Goal: Task Accomplishment & Management: Use online tool/utility

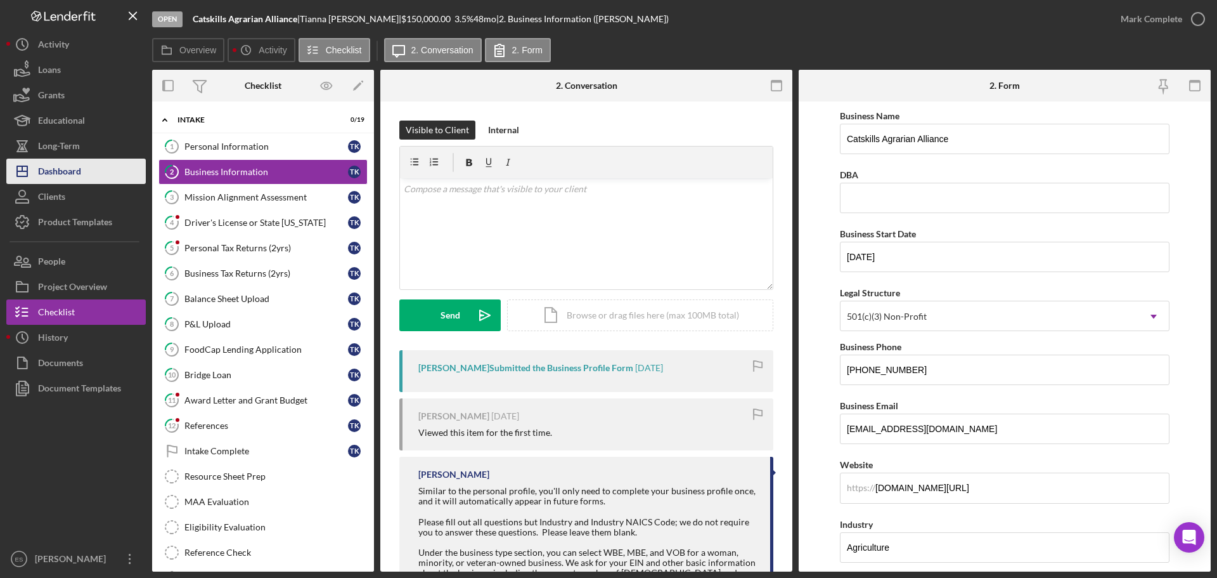
click at [79, 172] on div "Dashboard" at bounding box center [59, 172] width 43 height 29
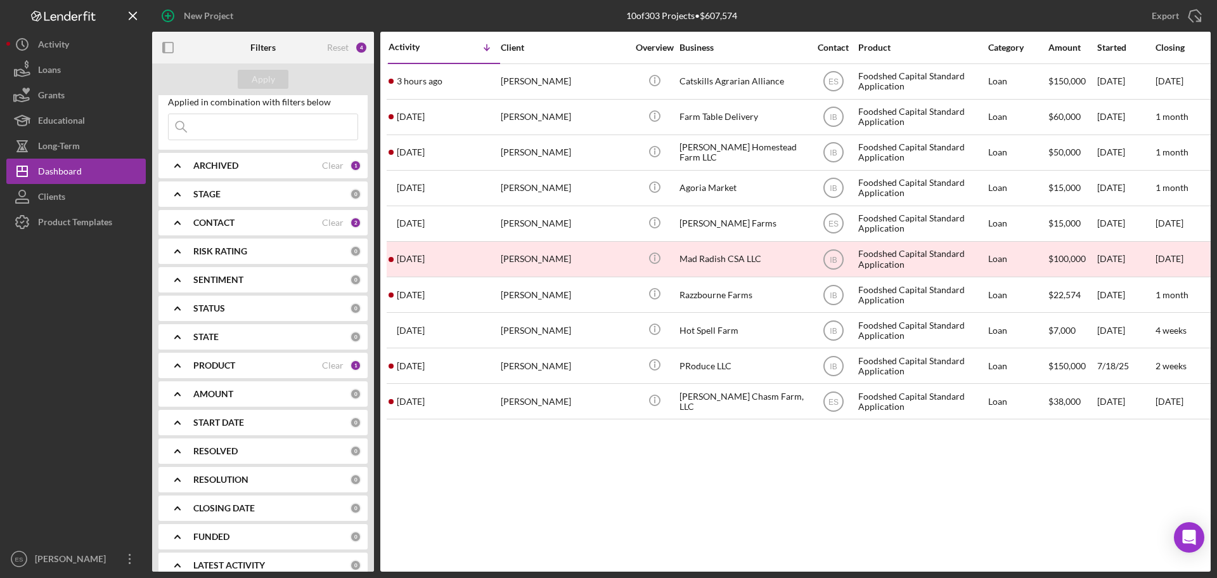
scroll to position [49, 0]
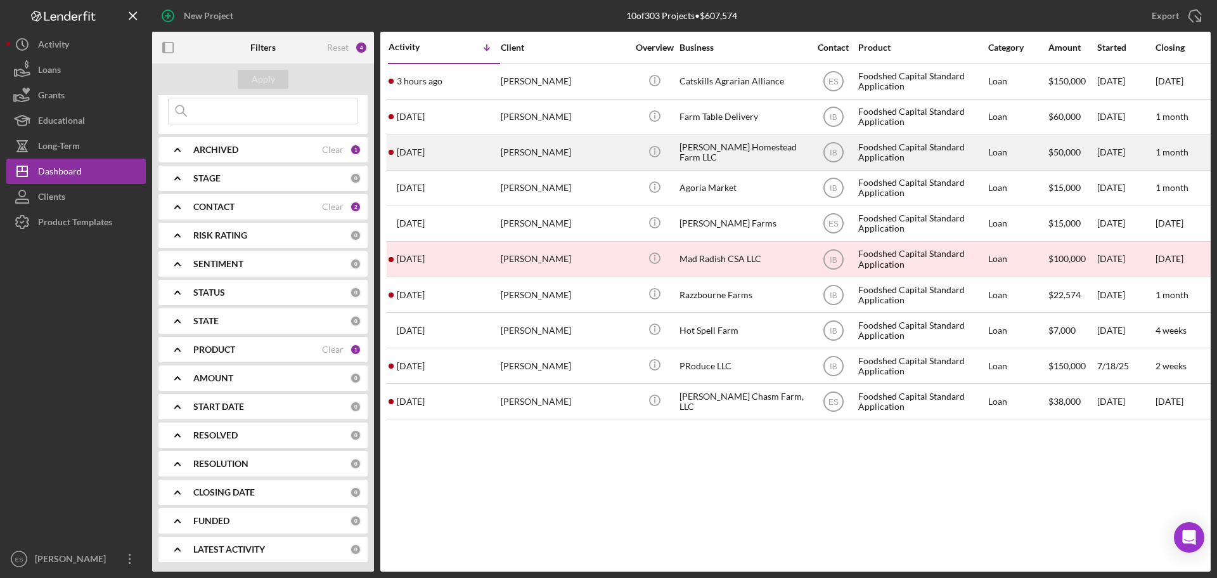
click at [619, 142] on div "[PERSON_NAME]" at bounding box center [564, 153] width 127 height 34
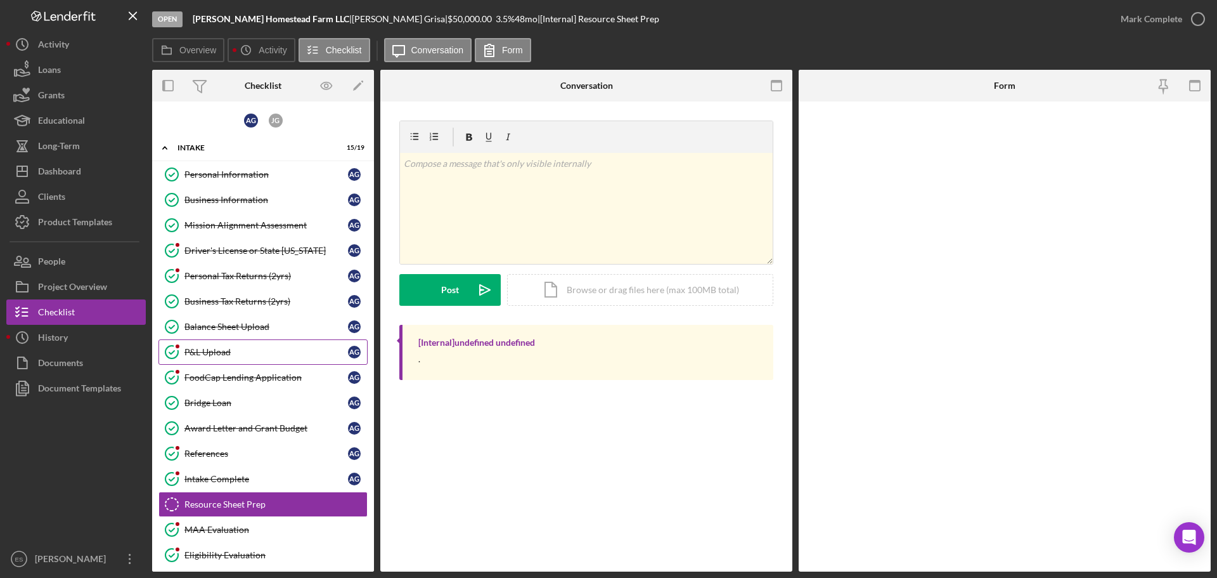
scroll to position [142, 0]
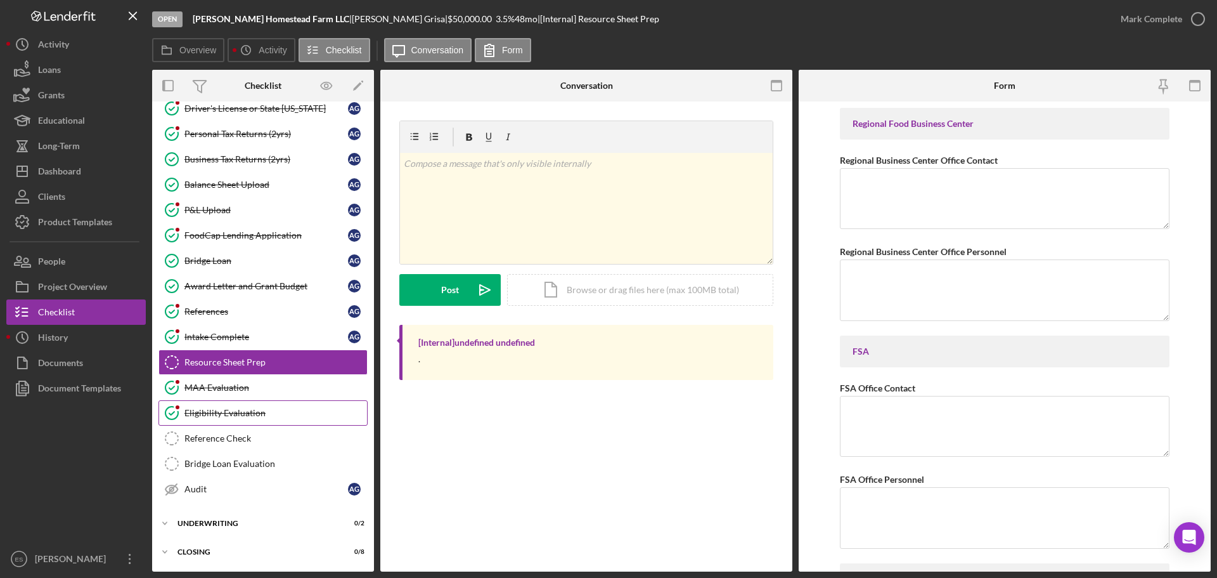
click at [269, 410] on div "Eligibility Evaluation" at bounding box center [275, 413] width 183 height 10
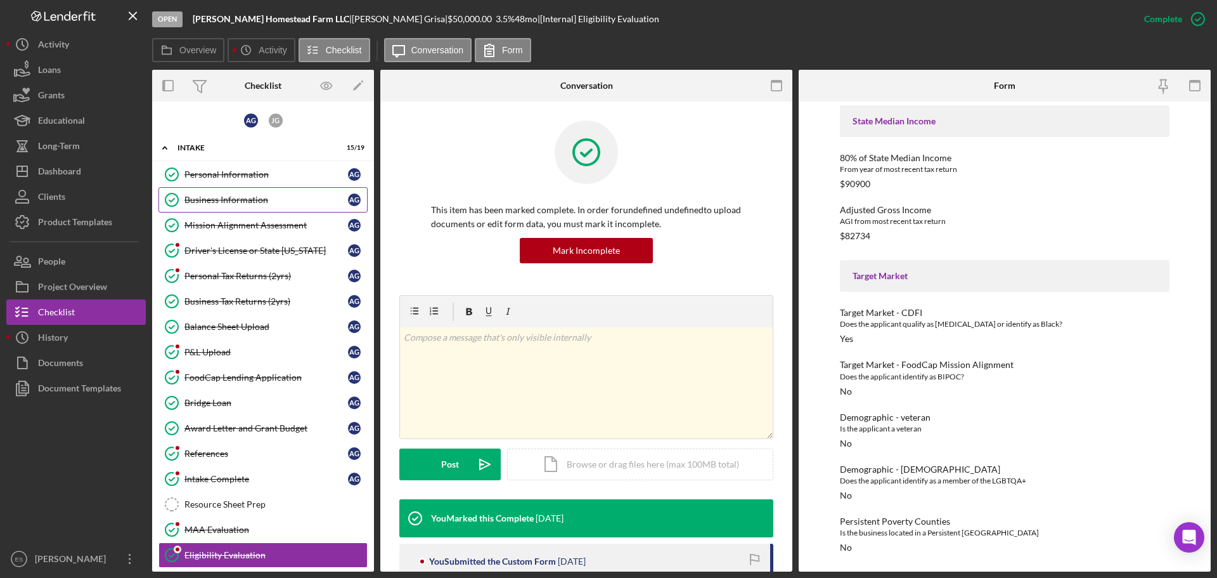
click at [231, 198] on div "Business Information" at bounding box center [266, 200] width 164 height 10
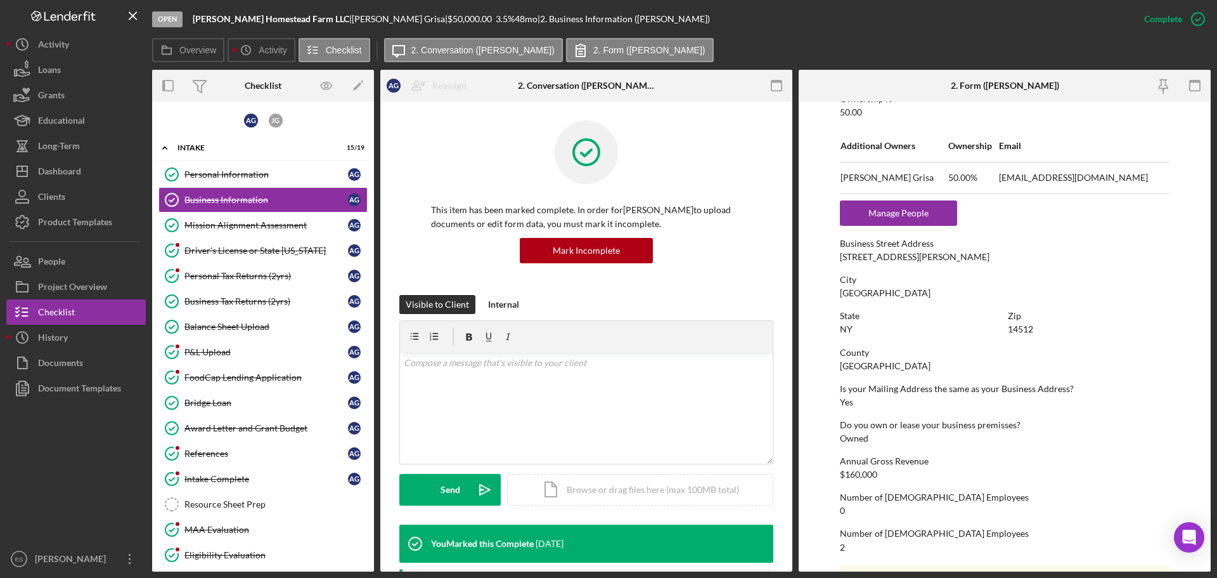
scroll to position [571, 0]
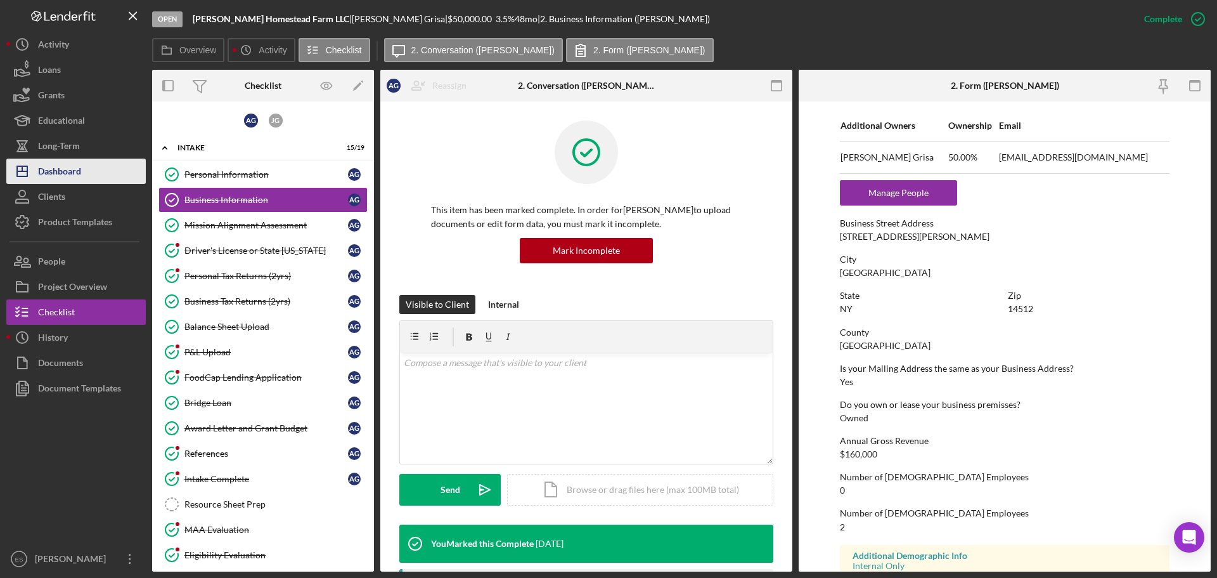
click at [72, 167] on div "Dashboard" at bounding box center [59, 172] width 43 height 29
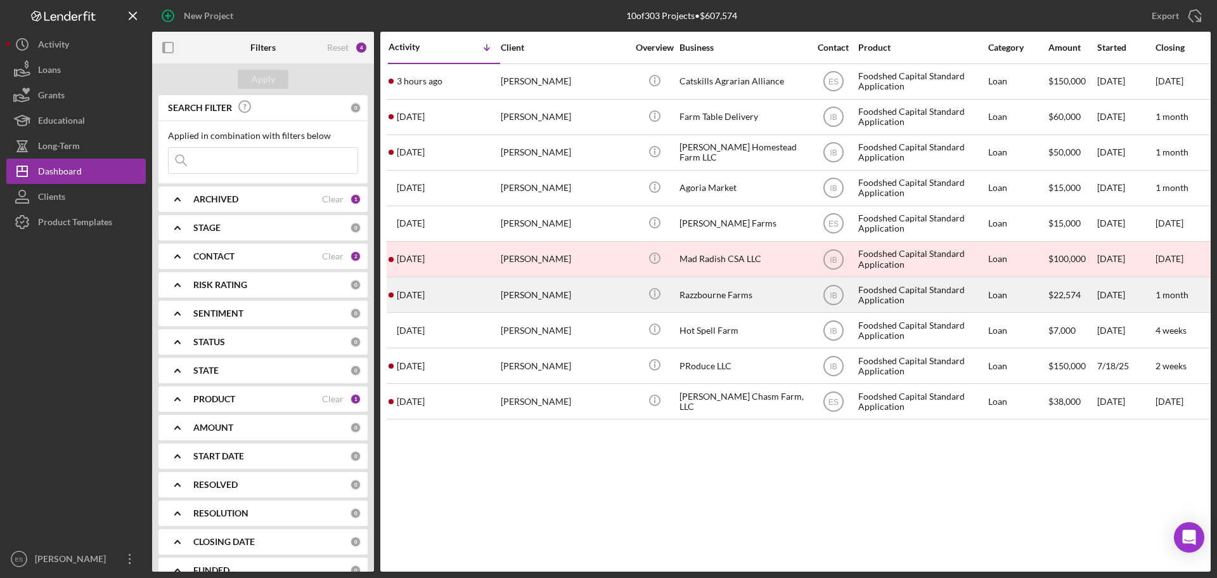
click at [629, 307] on td "[PERSON_NAME]" at bounding box center [565, 295] width 130 height 36
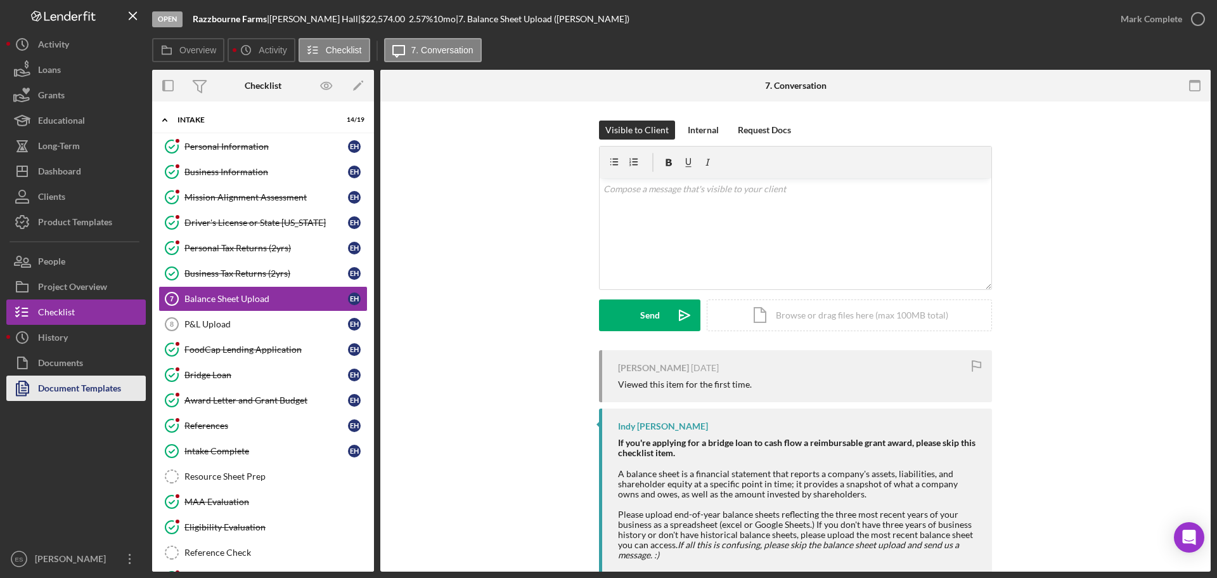
click at [71, 387] on div "Document Templates" at bounding box center [79, 389] width 83 height 29
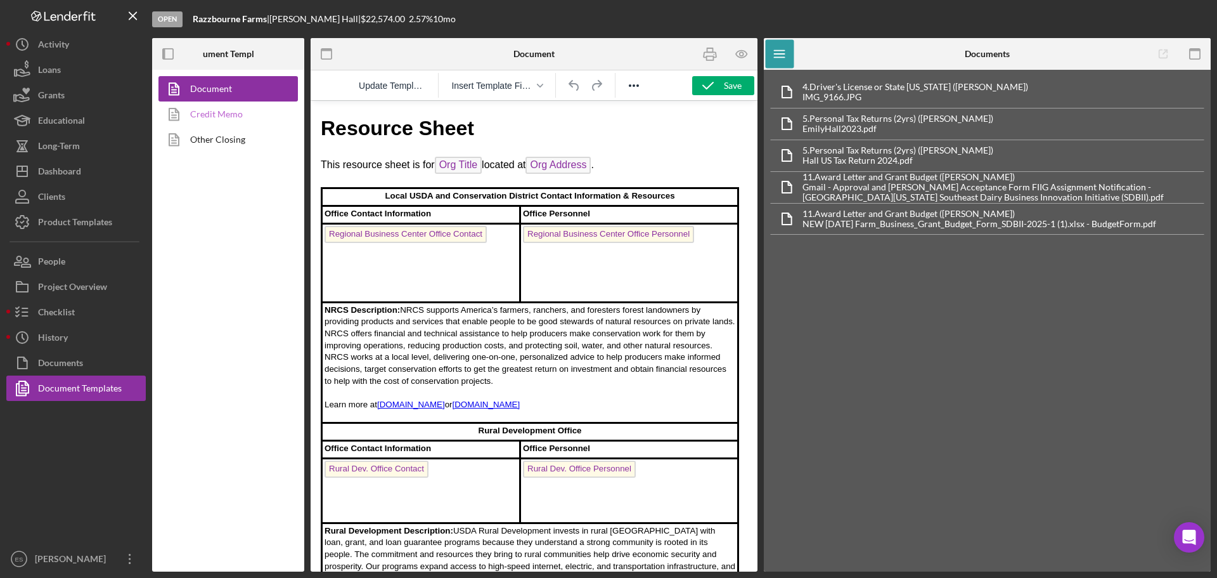
click at [220, 110] on link "Credit Memo" at bounding box center [224, 113] width 133 height 25
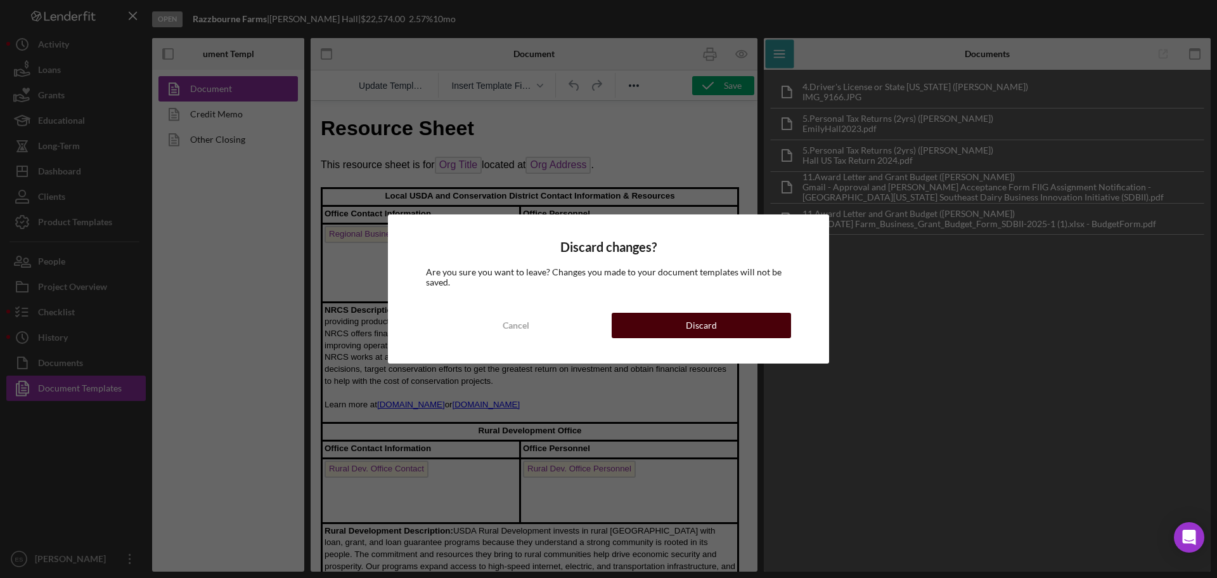
click at [673, 330] on button "Discard" at bounding box center [701, 325] width 179 height 25
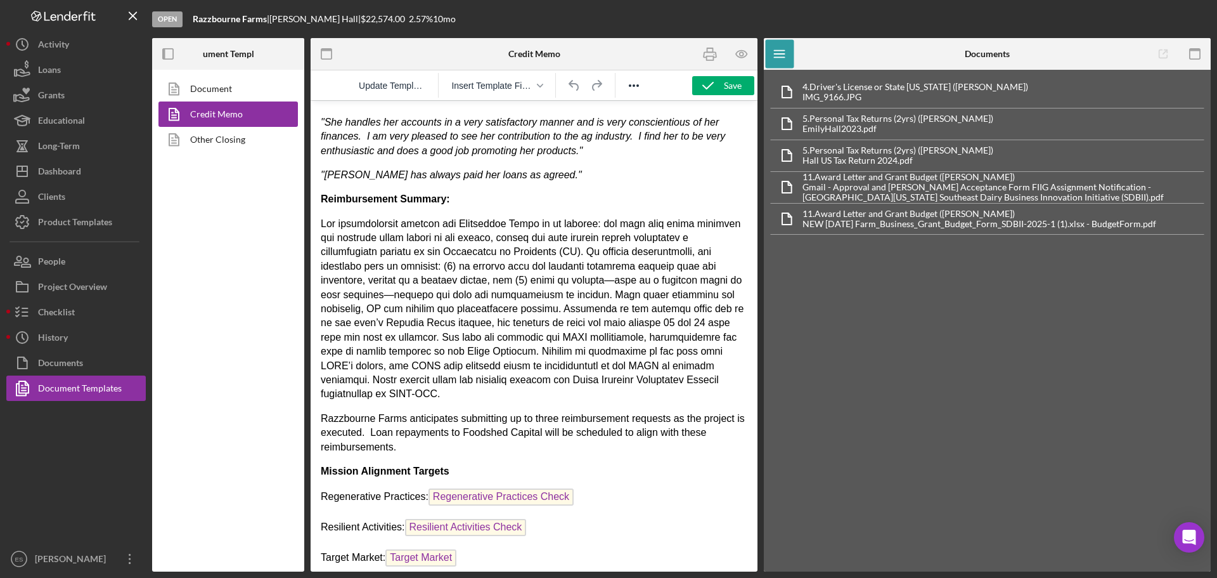
scroll to position [1671, 0]
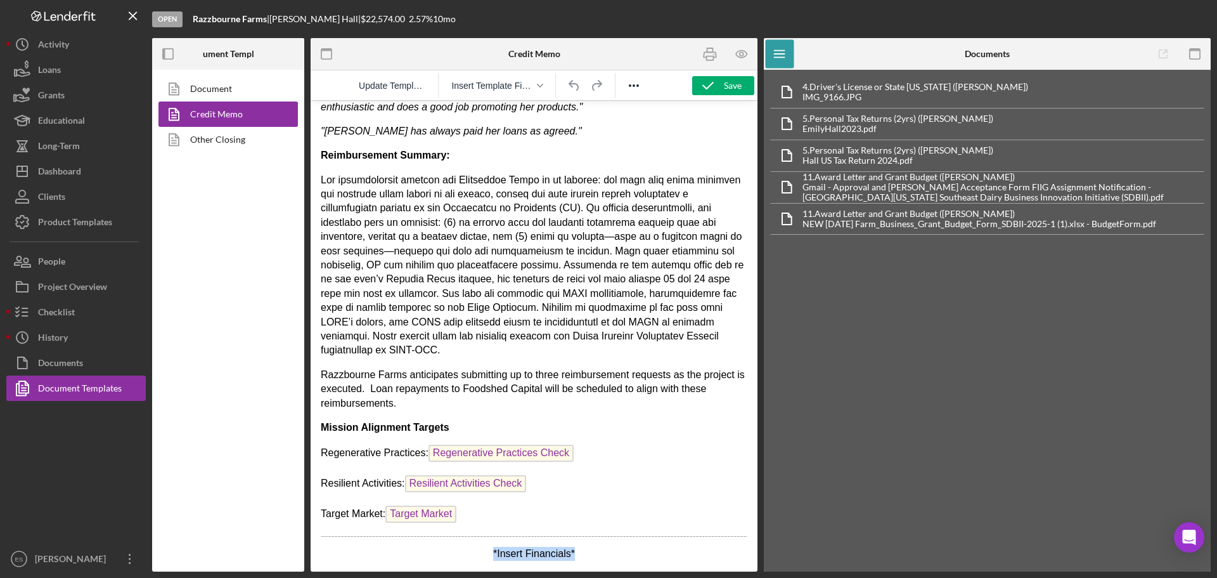
drag, startPoint x: 581, startPoint y: 544, endPoint x: 489, endPoint y: 536, distance: 92.2
click at [632, 87] on icon "Reveal or hide additional toolbar items" at bounding box center [633, 85] width 15 height 15
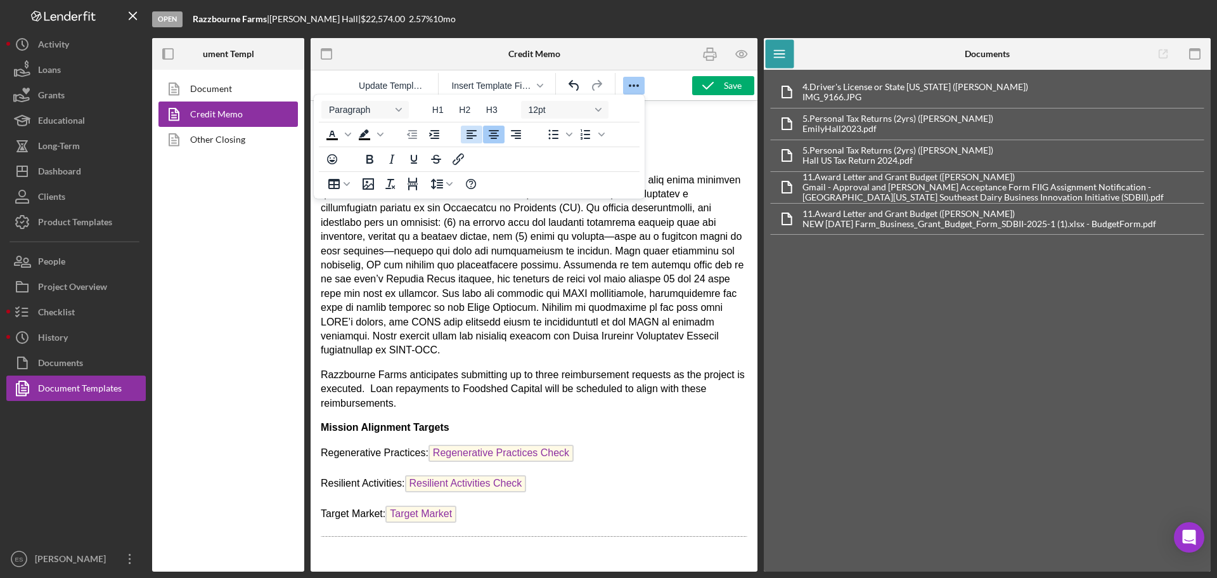
click at [471, 139] on icon "Align left" at bounding box center [471, 134] width 15 height 15
click at [386, 547] on p "Rich Text Area. Press ALT-0 for help." at bounding box center [534, 554] width 427 height 14
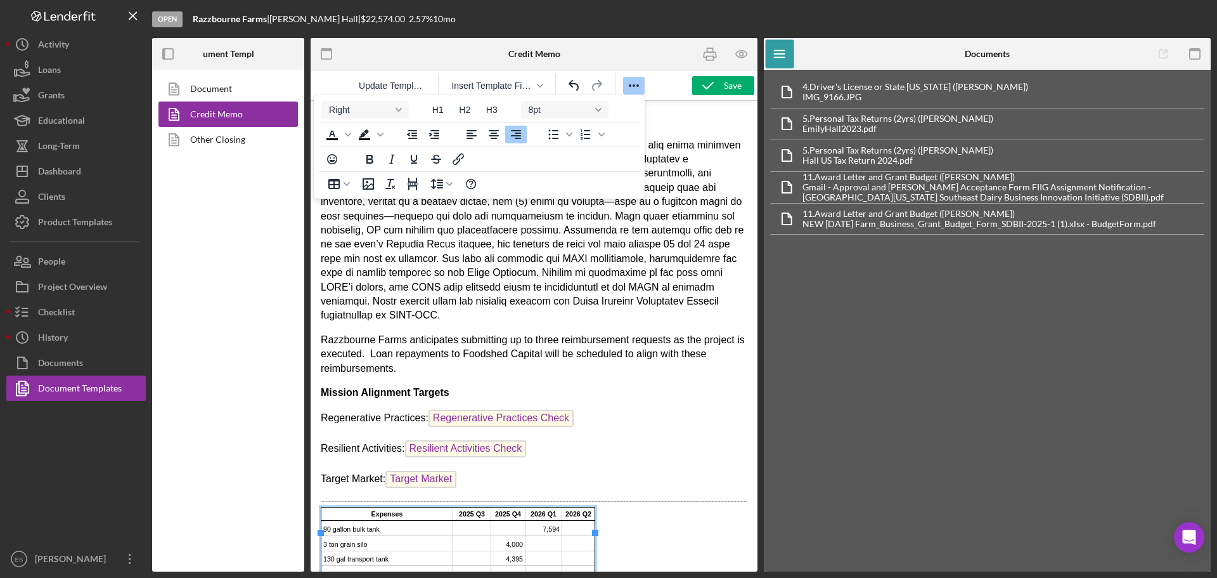
scroll to position [2012, 0]
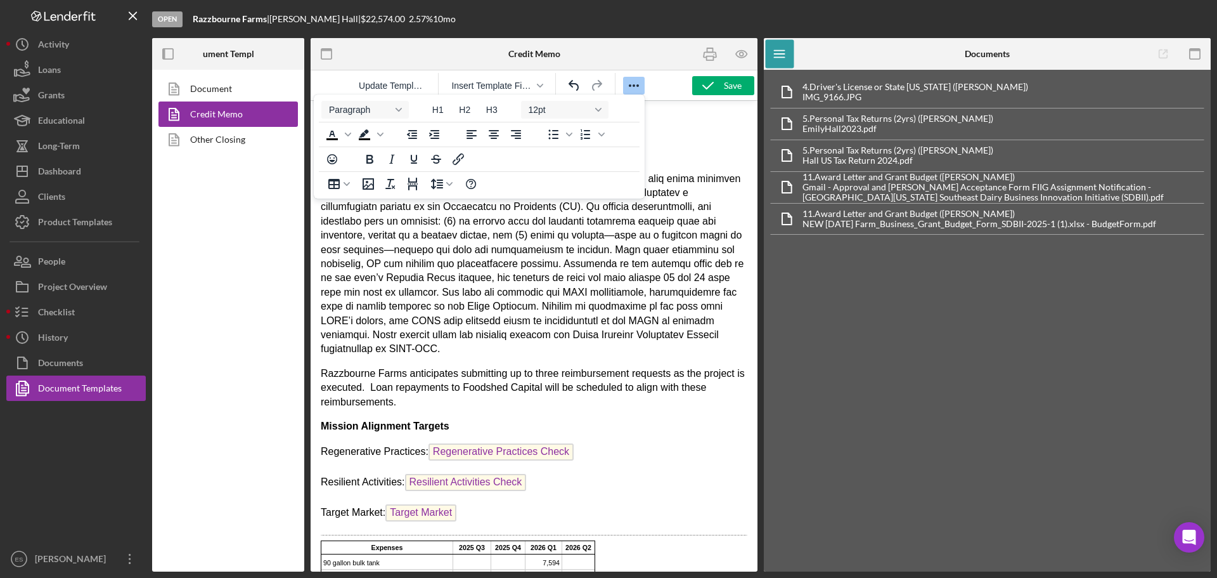
scroll to position [1631, 0]
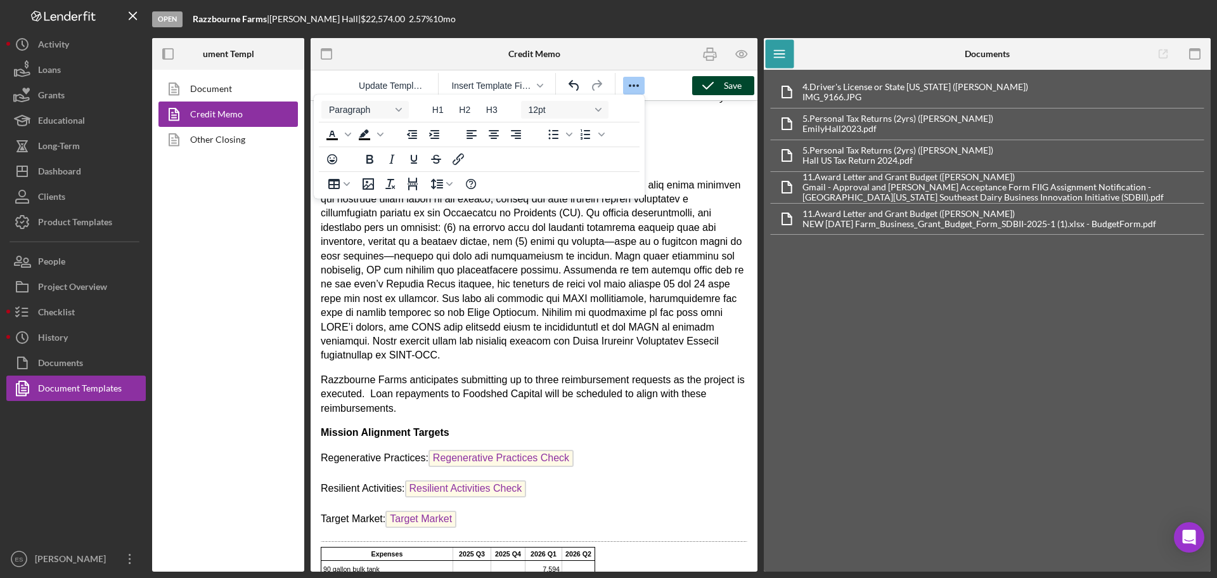
click at [716, 84] on icon "button" at bounding box center [708, 86] width 32 height 32
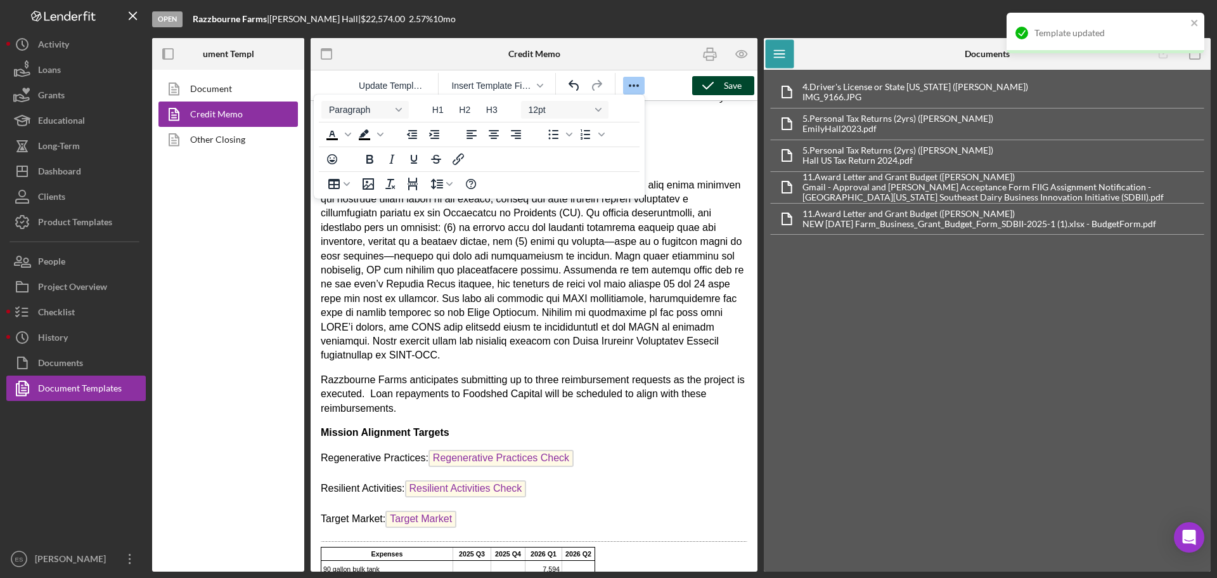
click at [707, 14] on div "Open Razzbourne Farms | [PERSON_NAME] | $22,574.00 2.57 % 10 mo" at bounding box center [681, 19] width 1059 height 38
click at [704, 82] on icon "button" at bounding box center [708, 86] width 32 height 32
click at [630, 20] on div "Open Razzbourne Farms | [PERSON_NAME] | $22,574.00 2.57 % 10 mo" at bounding box center [681, 19] width 1059 height 38
click at [631, 82] on icon "Reveal or hide additional toolbar items" at bounding box center [633, 85] width 15 height 15
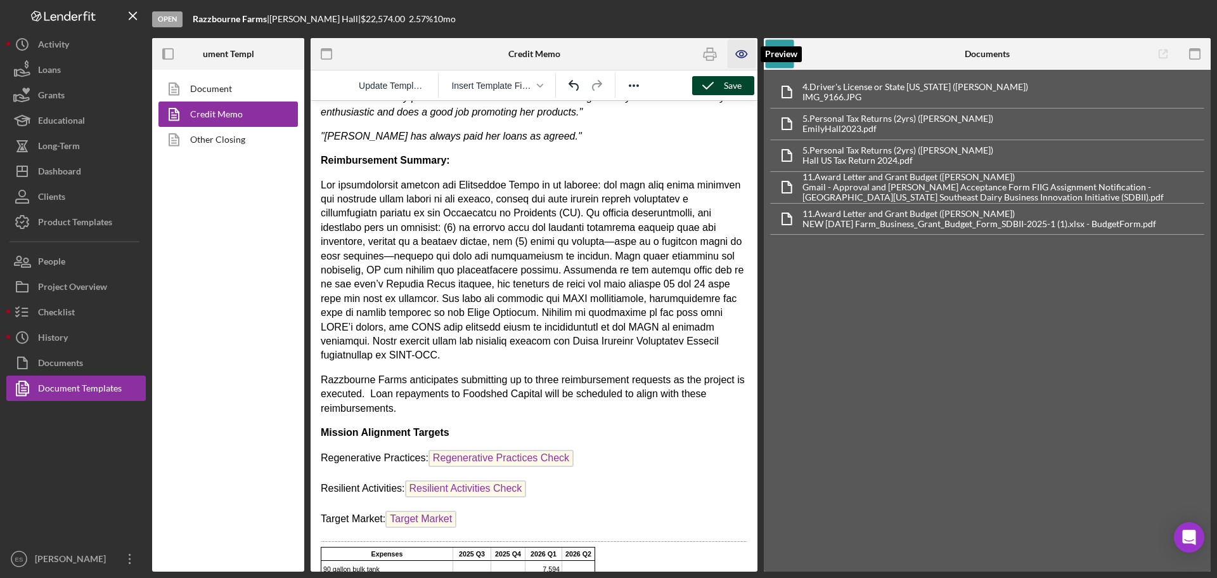
click at [739, 58] on icon "button" at bounding box center [741, 54] width 11 height 7
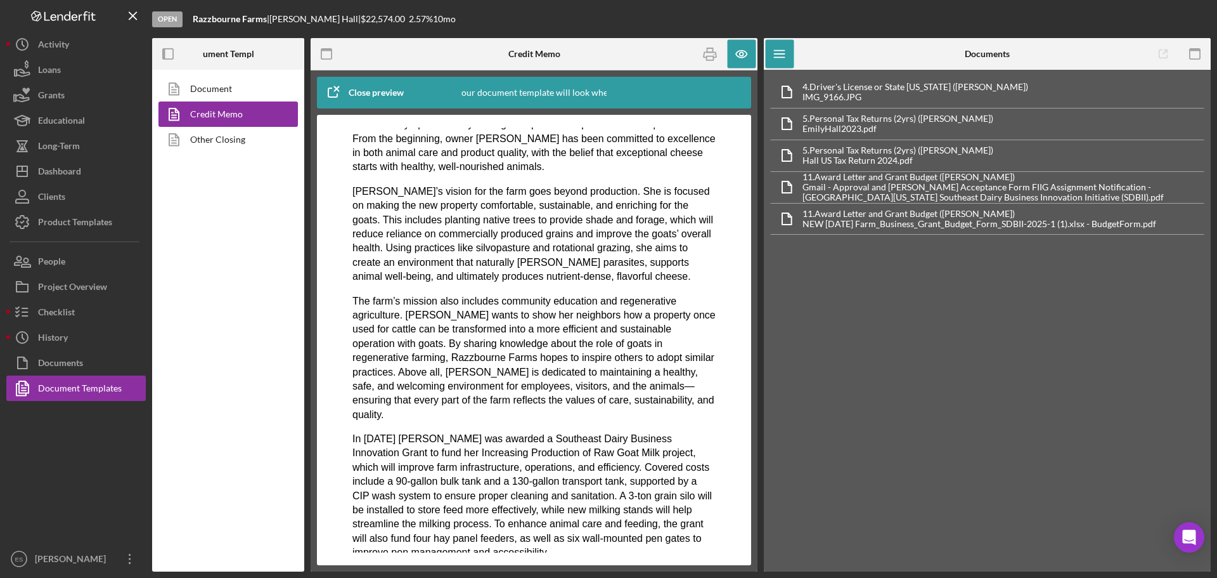
scroll to position [824, 0]
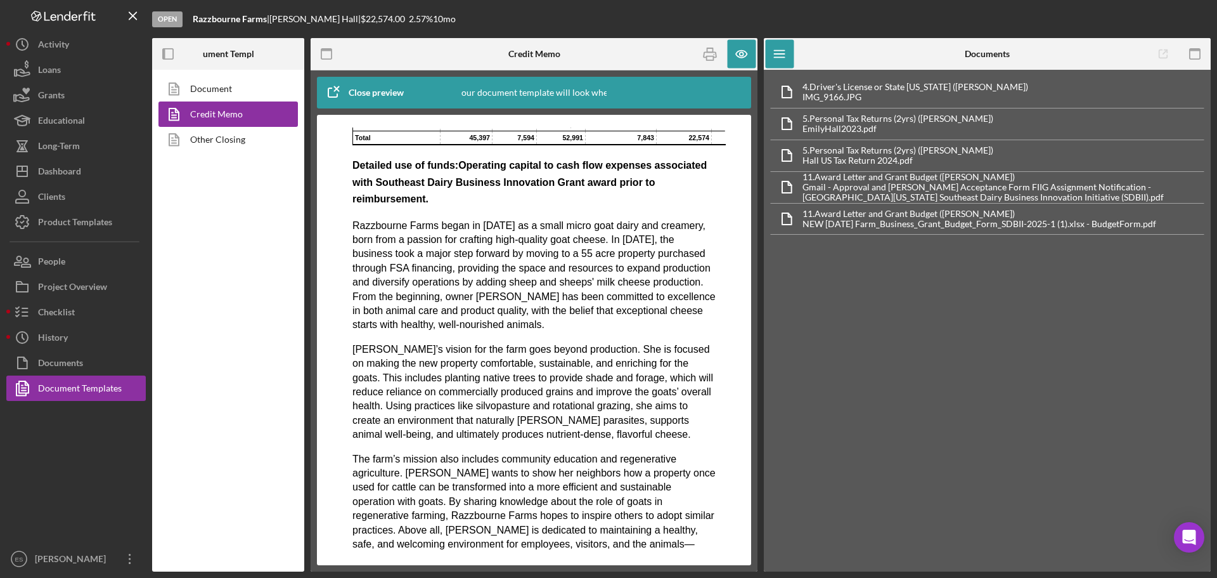
click at [38, 481] on div at bounding box center [75, 473] width 139 height 145
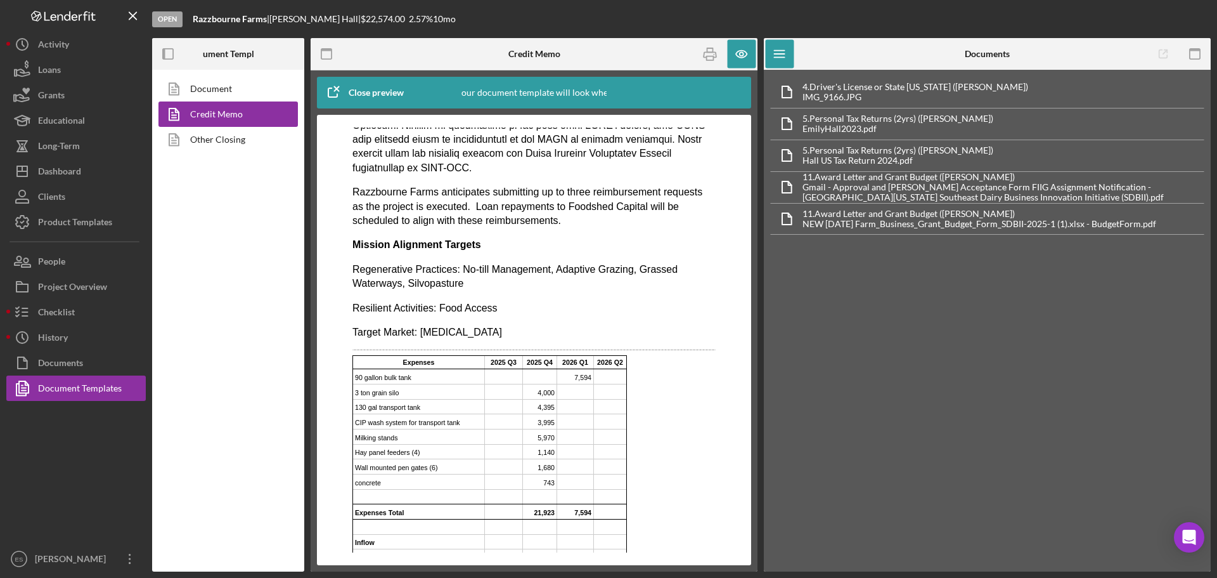
scroll to position [2156, 0]
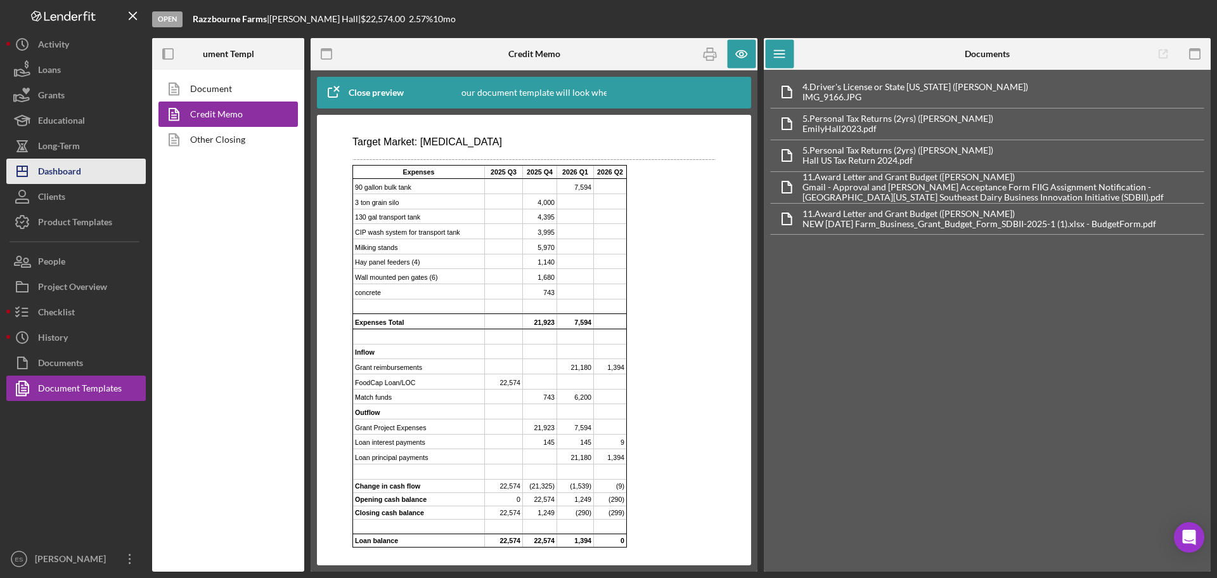
click at [77, 173] on div "Dashboard" at bounding box center [59, 172] width 43 height 29
